Goal: Navigation & Orientation: Go to known website

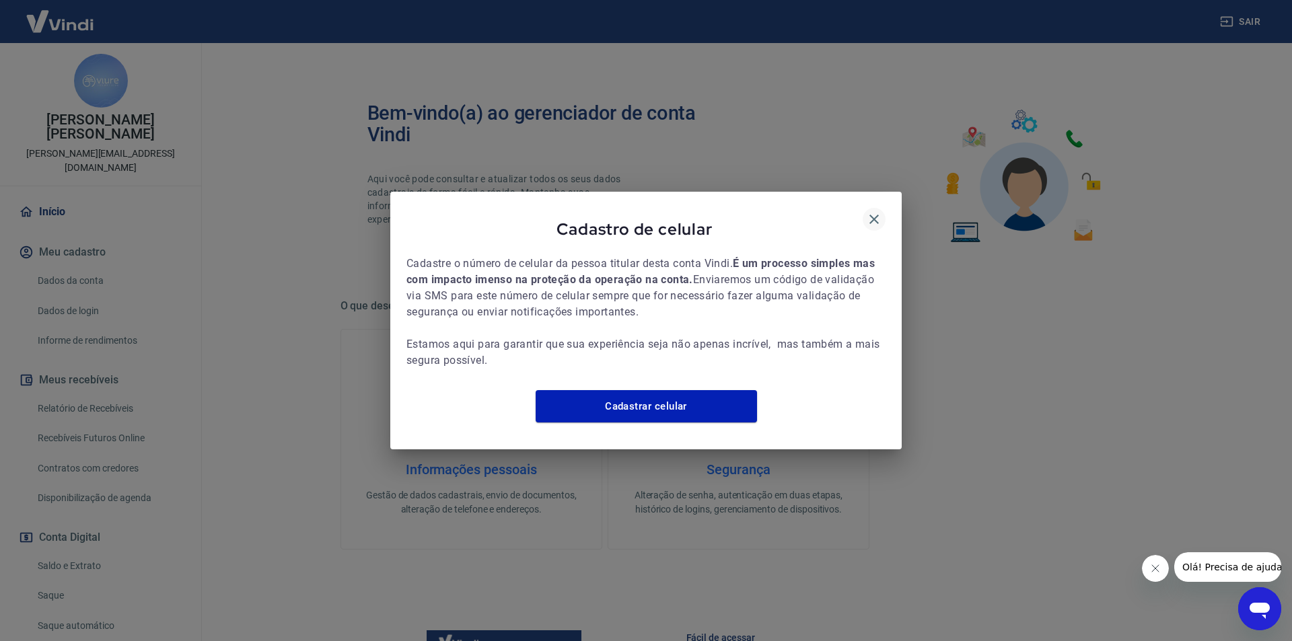
click at [869, 211] on icon "button" at bounding box center [874, 219] width 16 height 16
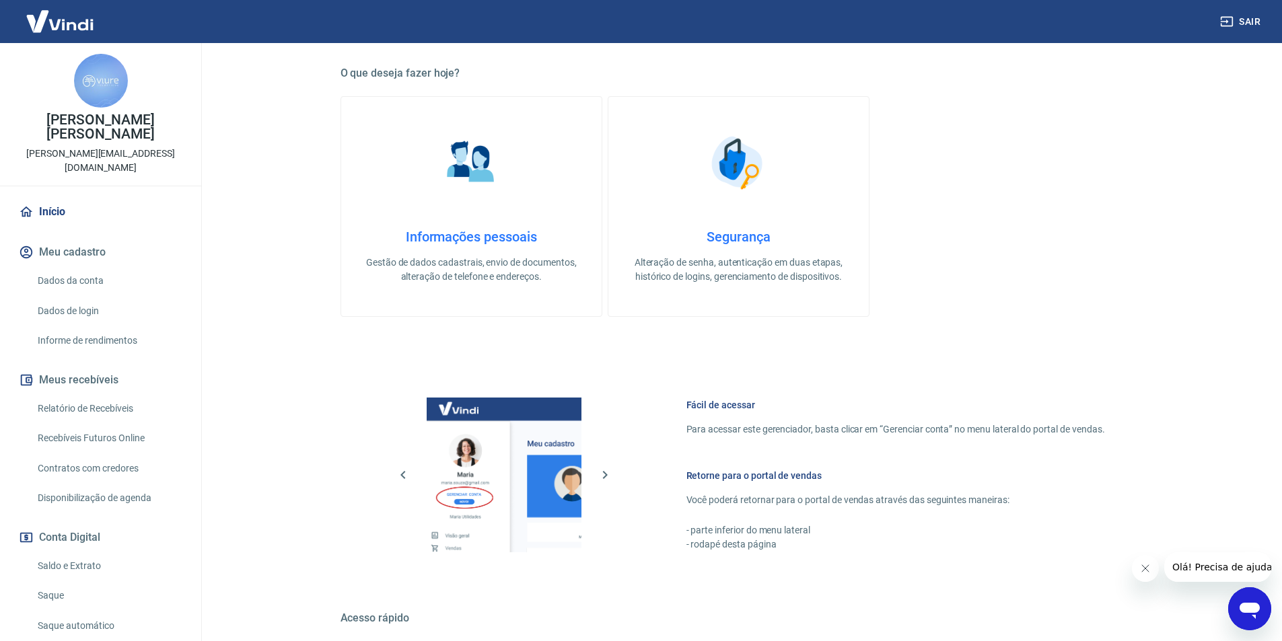
scroll to position [336, 0]
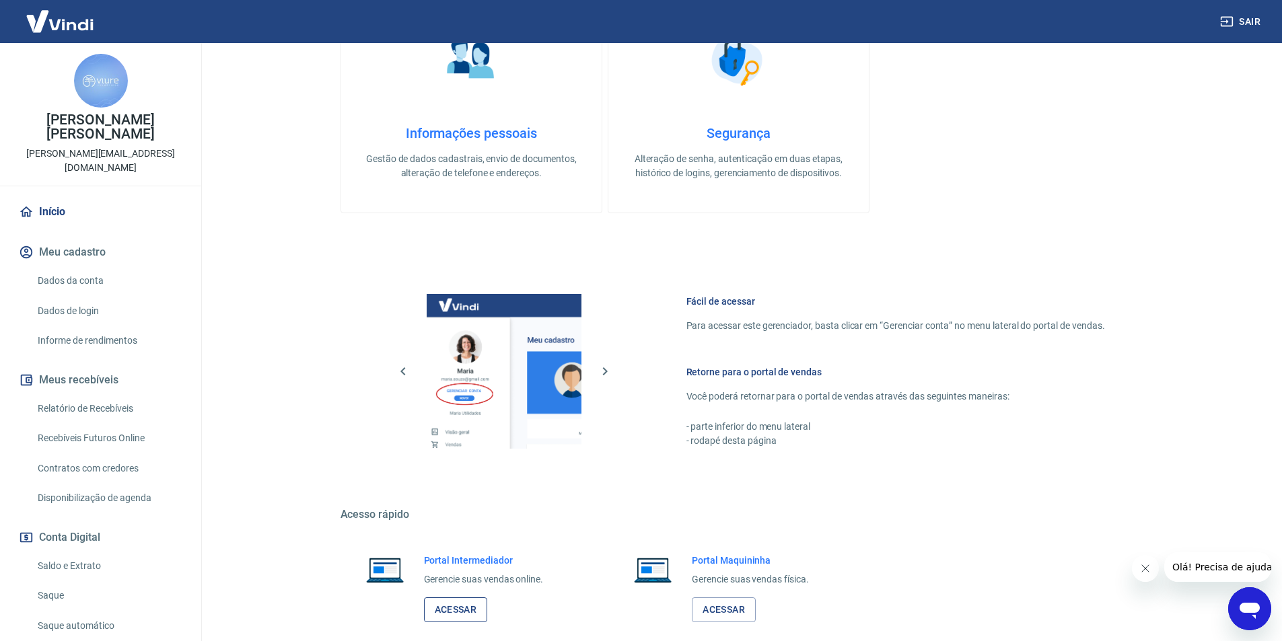
click at [464, 607] on link "Acessar" at bounding box center [456, 609] width 64 height 25
